Goal: Task Accomplishment & Management: Use online tool/utility

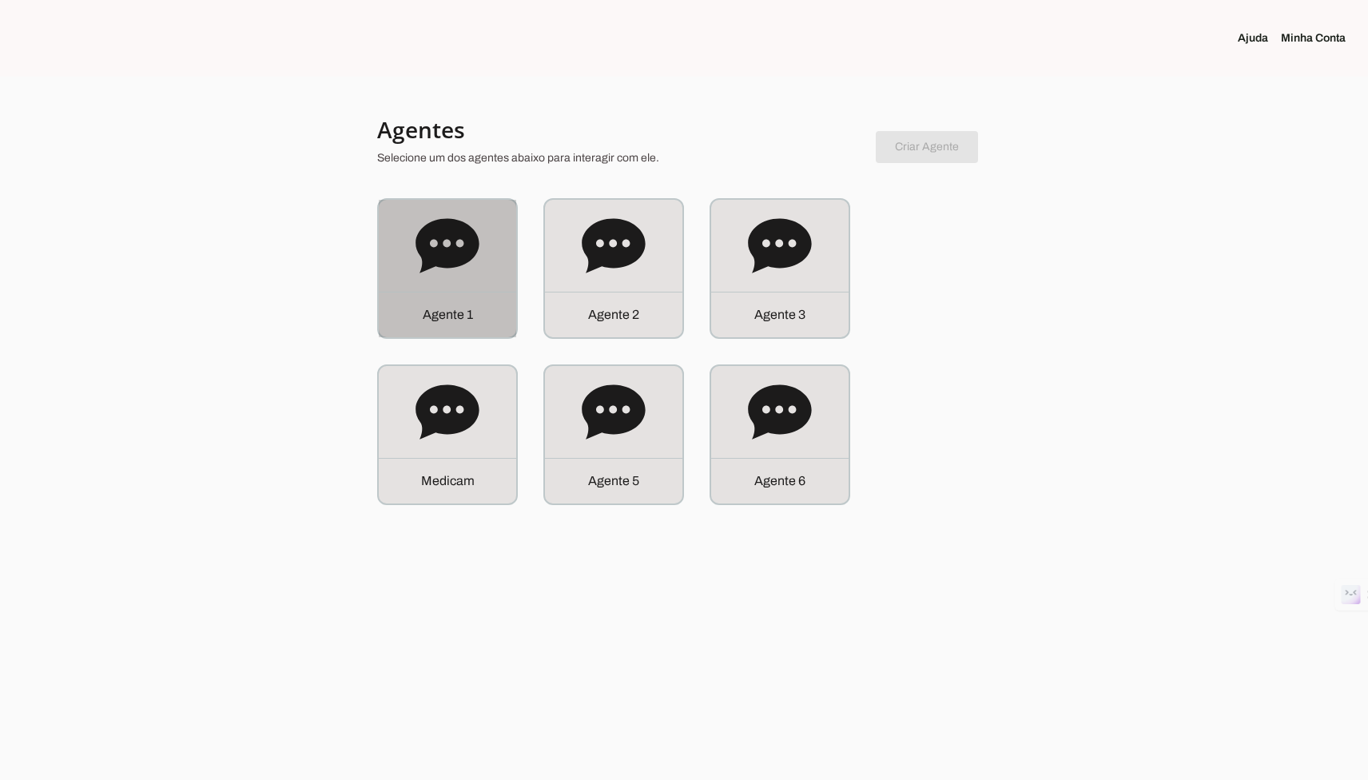
click at [449, 276] on icon at bounding box center [448, 246] width 64 height 64
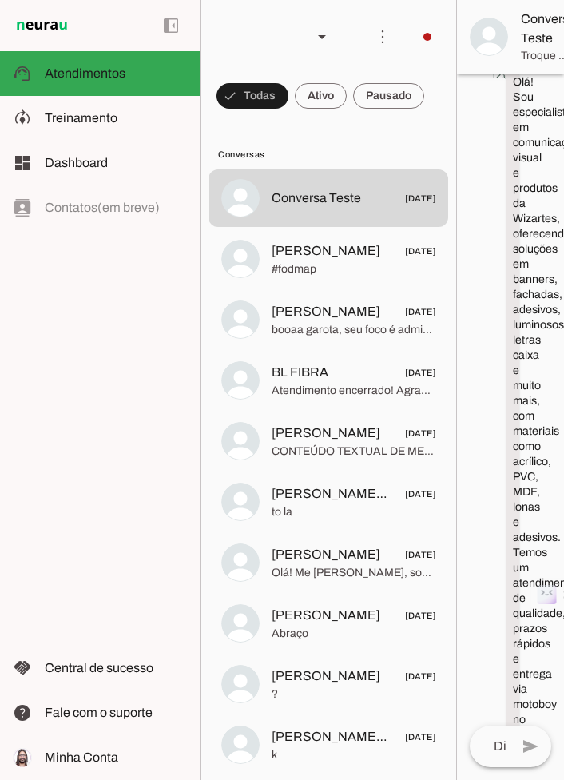
scroll to position [4562, 0]
